Goal: Information Seeking & Learning: Learn about a topic

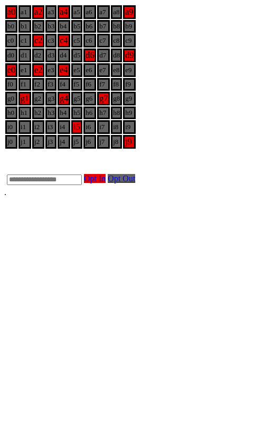
click at [87, 197] on body "a0 a1 a2 a3 a4 a5 a6 a7 a8 a9 b0 b1 b2 b3 b4 b5 b6 b7 b8 b9 c0 c1 c2 c3 c4 c5 c…" at bounding box center [131, 100] width 255 height 193
